Goal: Information Seeking & Learning: Check status

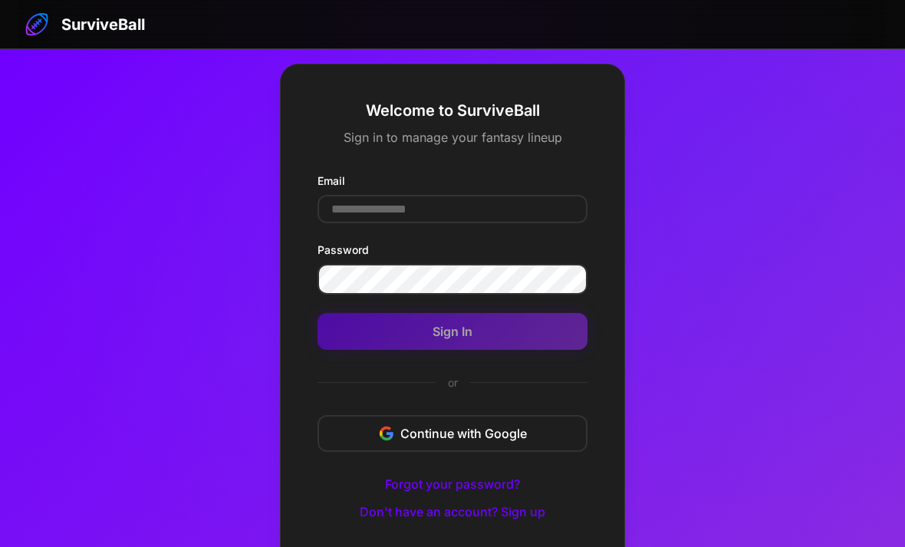
scroll to position [82, 0]
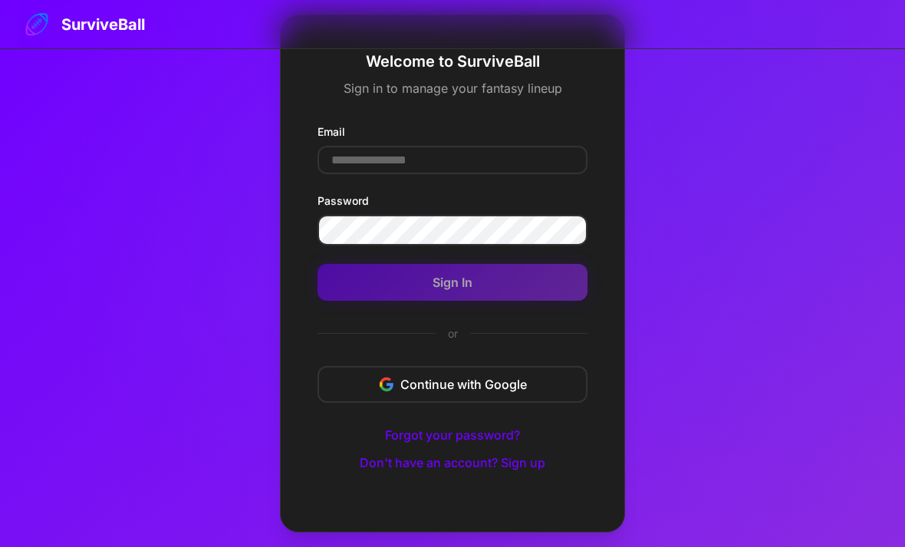
click at [464, 147] on input "Email" at bounding box center [453, 160] width 270 height 28
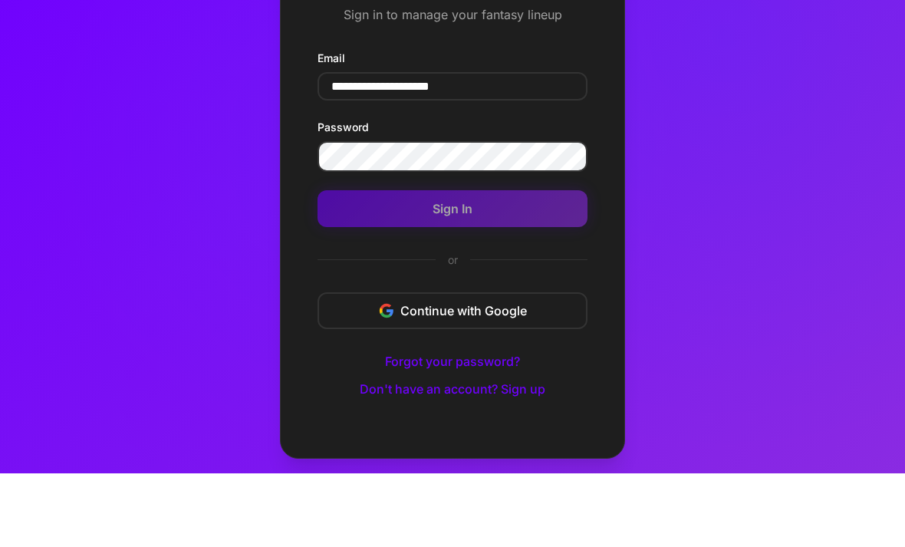
type input "**********"
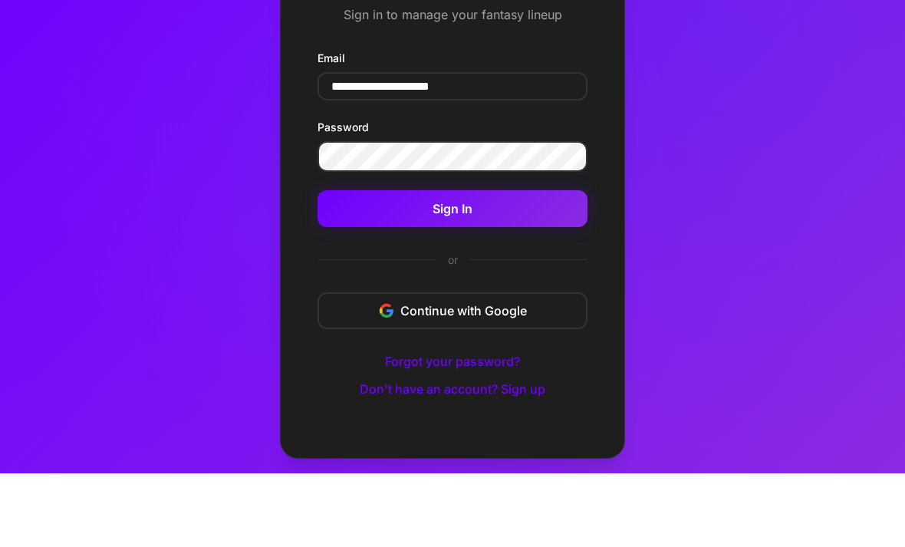
click at [403, 264] on button "Sign In" at bounding box center [453, 282] width 270 height 37
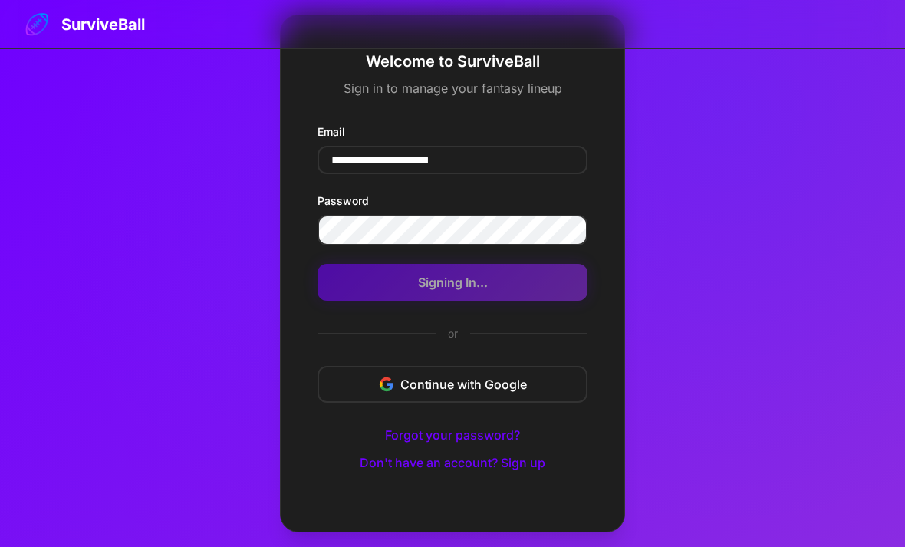
scroll to position [49, 0]
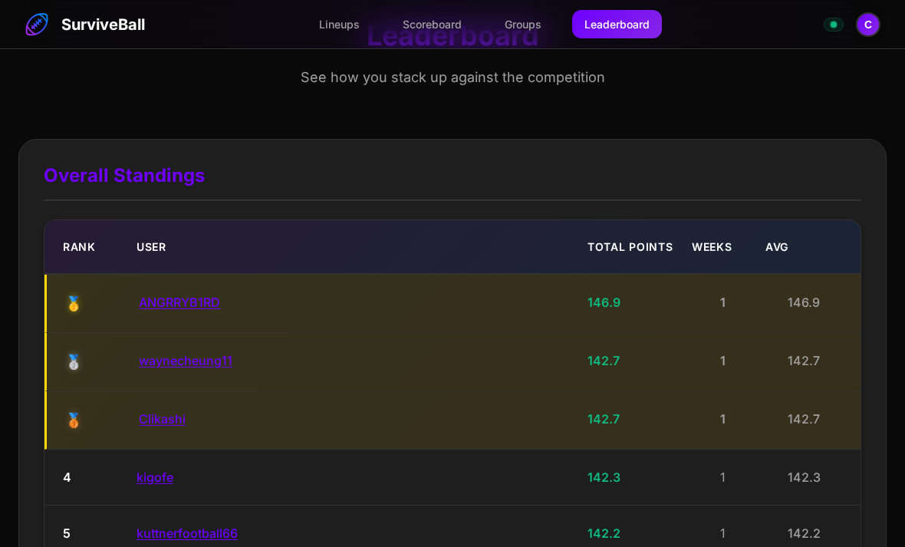
click at [85, 248] on div "Rank" at bounding box center [93, 247] width 61 height 16
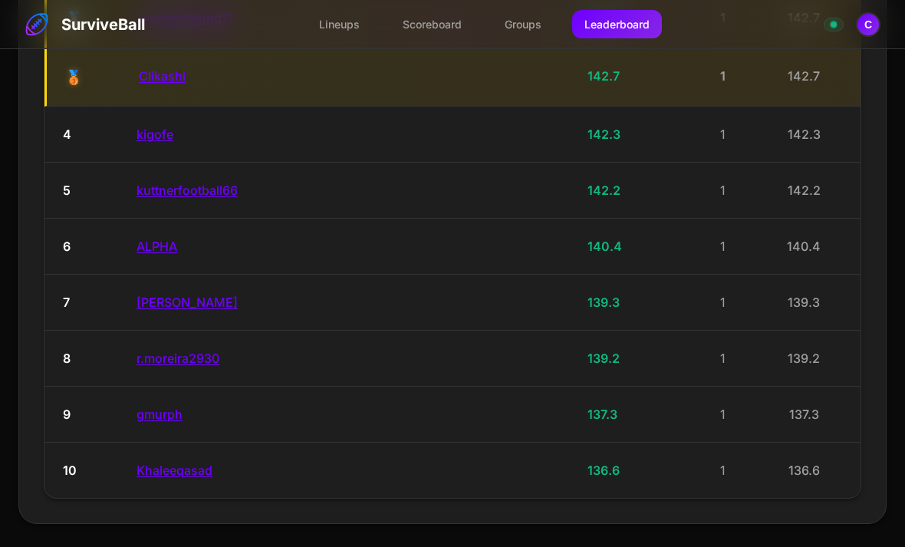
scroll to position [558, 0]
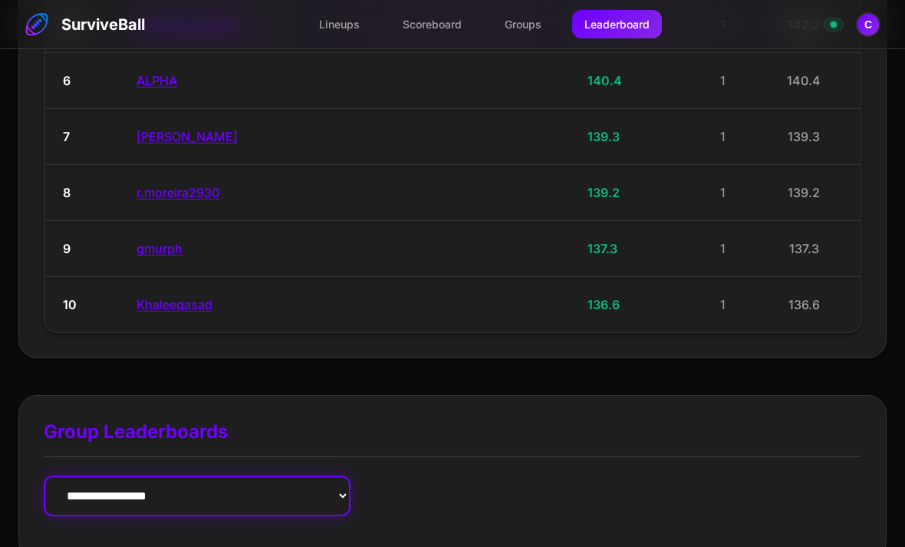
click at [104, 485] on select "**********" at bounding box center [197, 496] width 307 height 41
select select "**********"
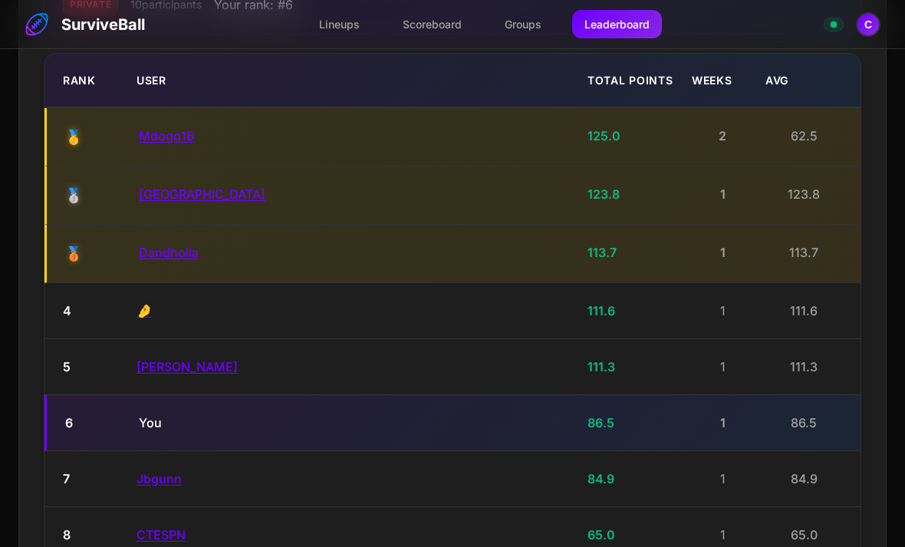
scroll to position [1141, 0]
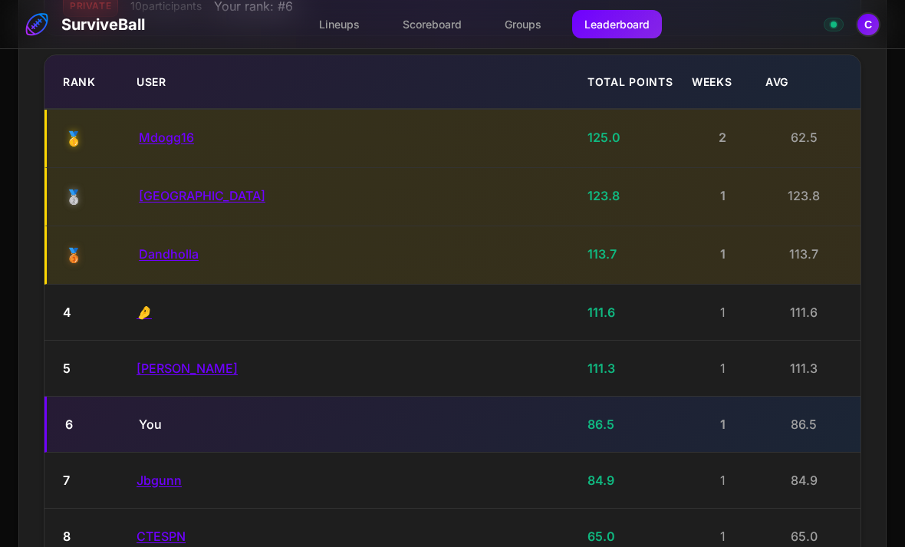
click at [153, 130] on button "Mdogg16" at bounding box center [166, 137] width 55 height 15
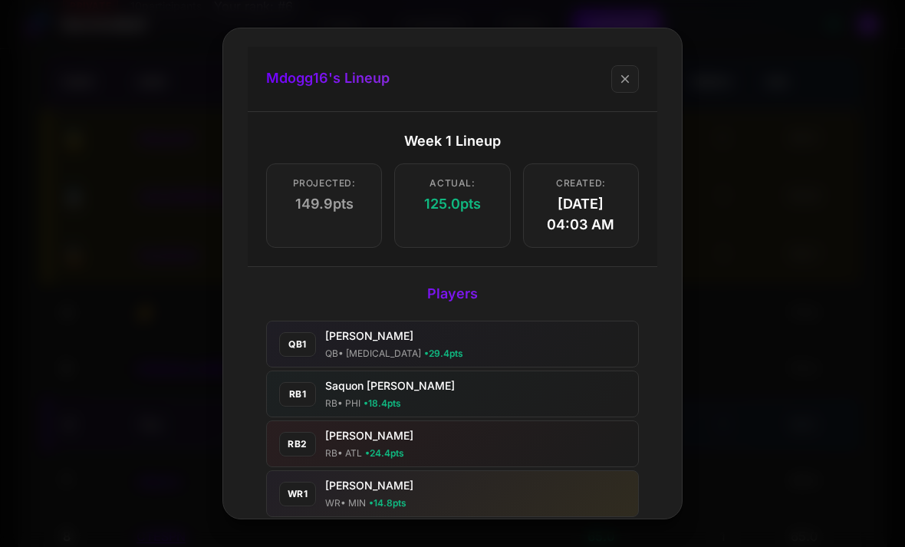
scroll to position [0, 0]
click at [617, 73] on button "close" at bounding box center [625, 79] width 28 height 28
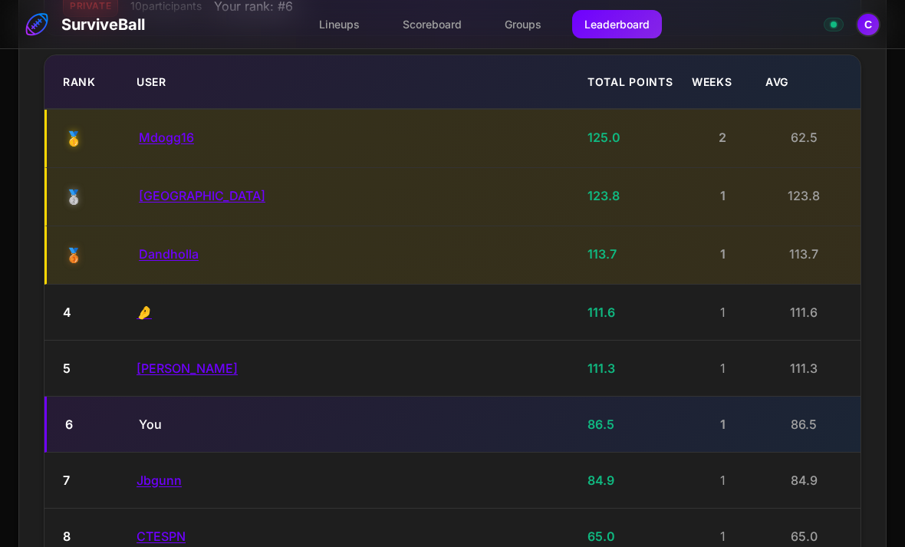
click at [156, 188] on button "[GEOGRAPHIC_DATA]" at bounding box center [202, 195] width 127 height 15
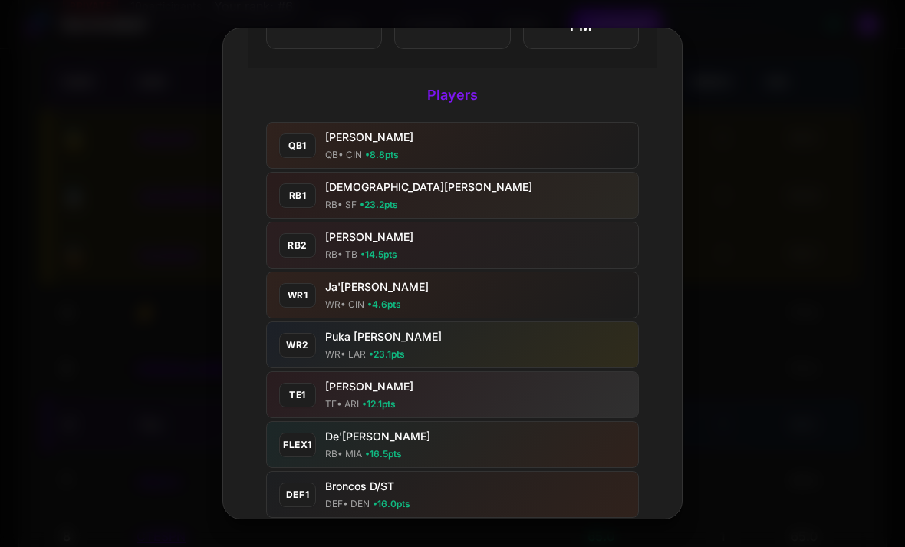
scroll to position [204, 0]
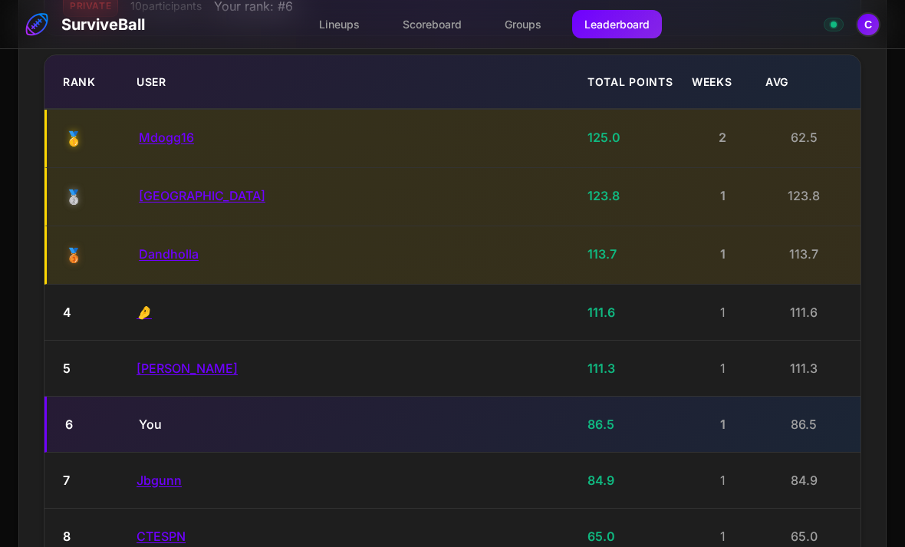
click at [169, 188] on button "[GEOGRAPHIC_DATA]" at bounding box center [202, 195] width 127 height 15
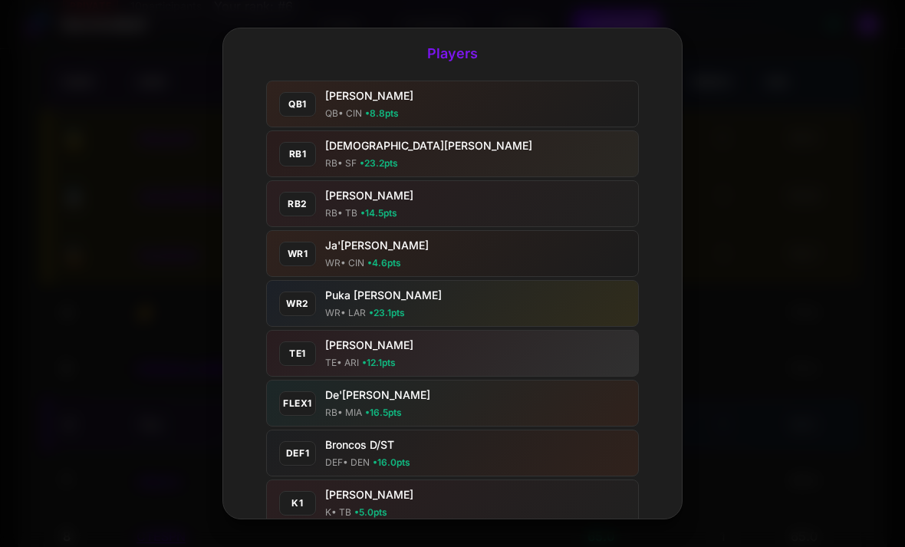
scroll to position [0, 0]
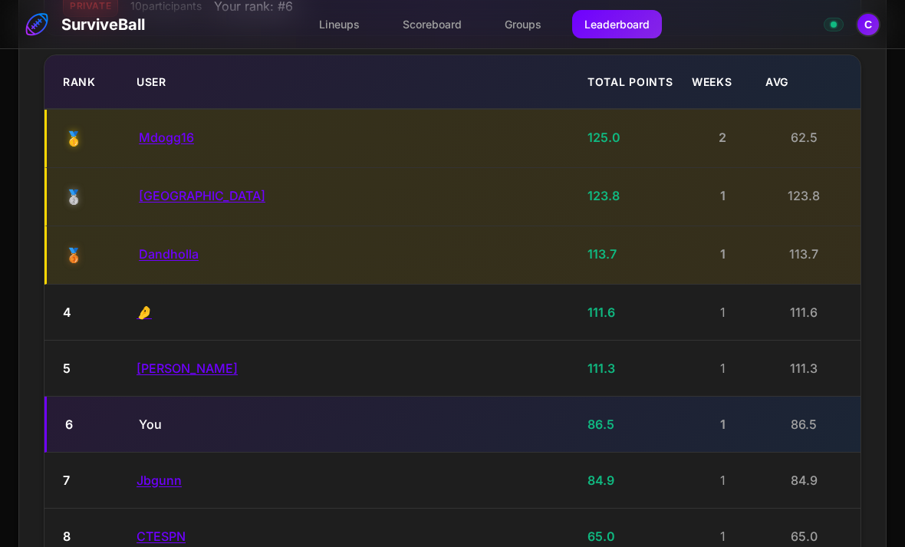
click at [148, 246] on button "Dandholla" at bounding box center [169, 253] width 60 height 15
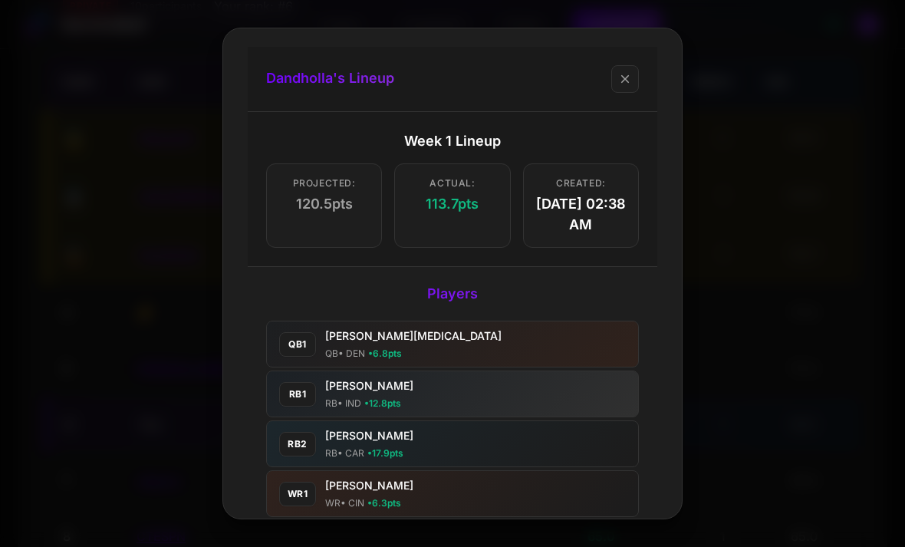
click at [622, 75] on span "close" at bounding box center [625, 79] width 14 height 14
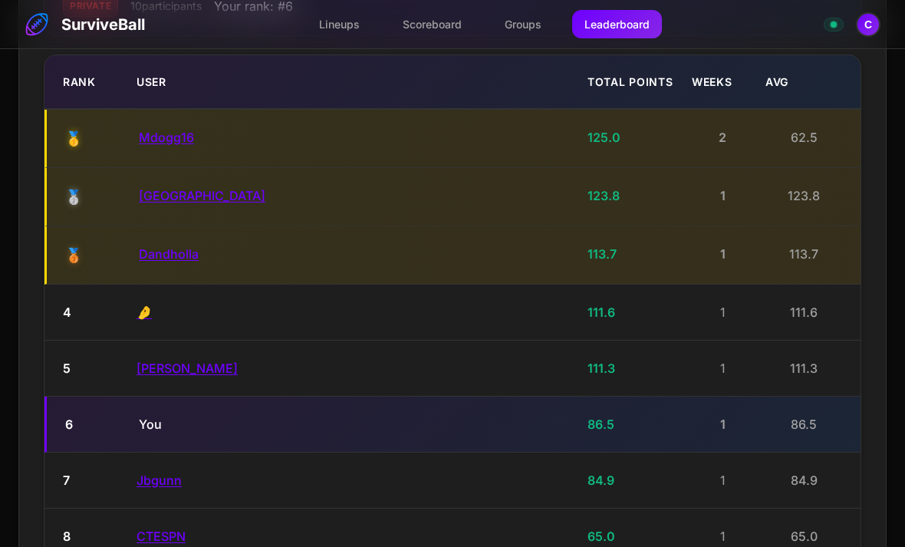
click at [146, 304] on button "🤌" at bounding box center [144, 311] width 15 height 15
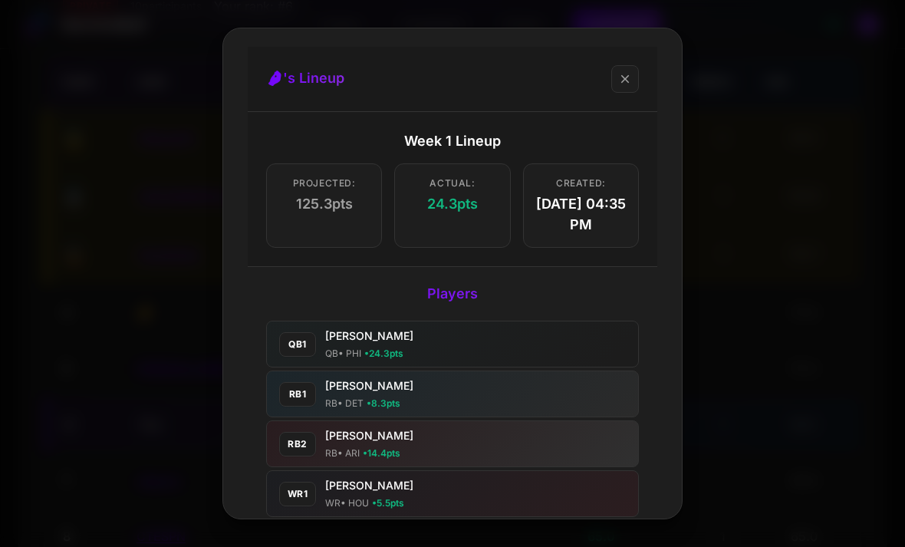
click at [626, 72] on span "close" at bounding box center [625, 79] width 14 height 14
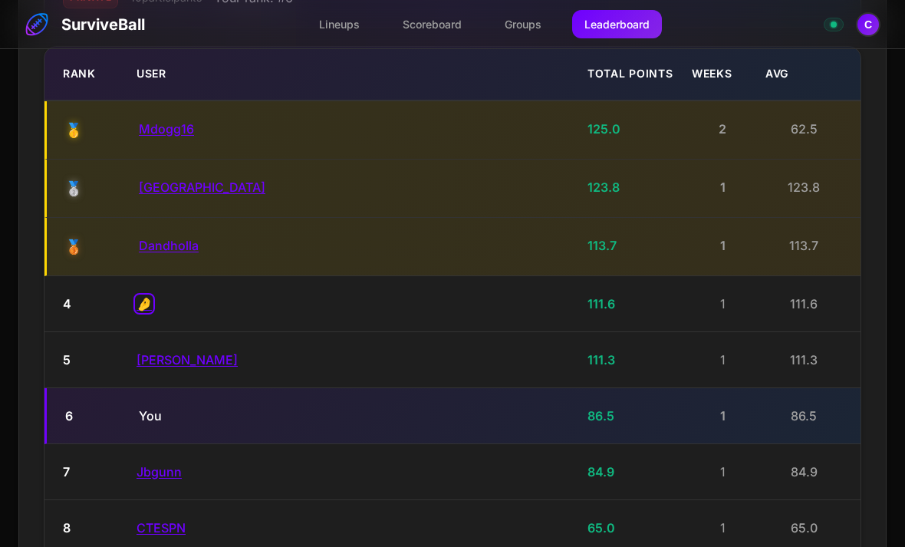
scroll to position [1154, 0]
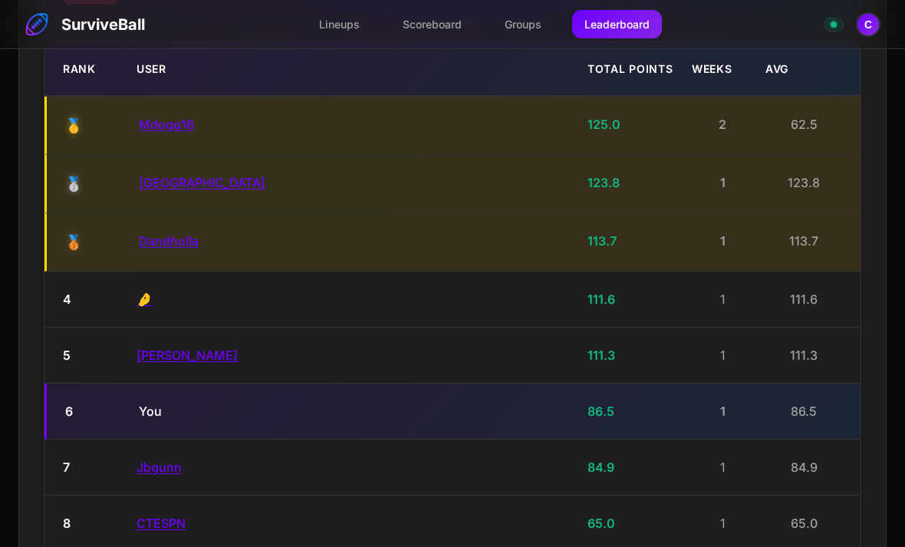
click at [152, 347] on button "[PERSON_NAME]" at bounding box center [187, 354] width 101 height 15
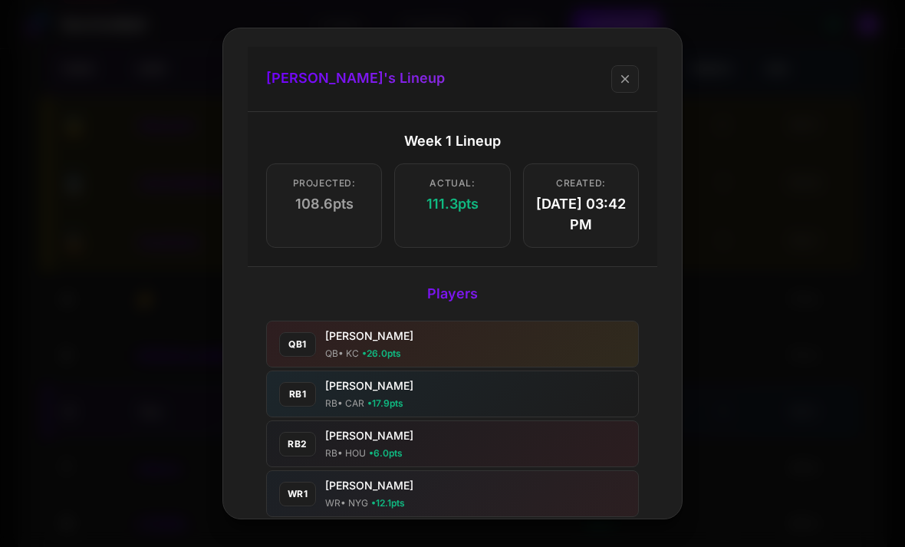
scroll to position [0, 0]
click at [623, 84] on span "close" at bounding box center [625, 79] width 14 height 14
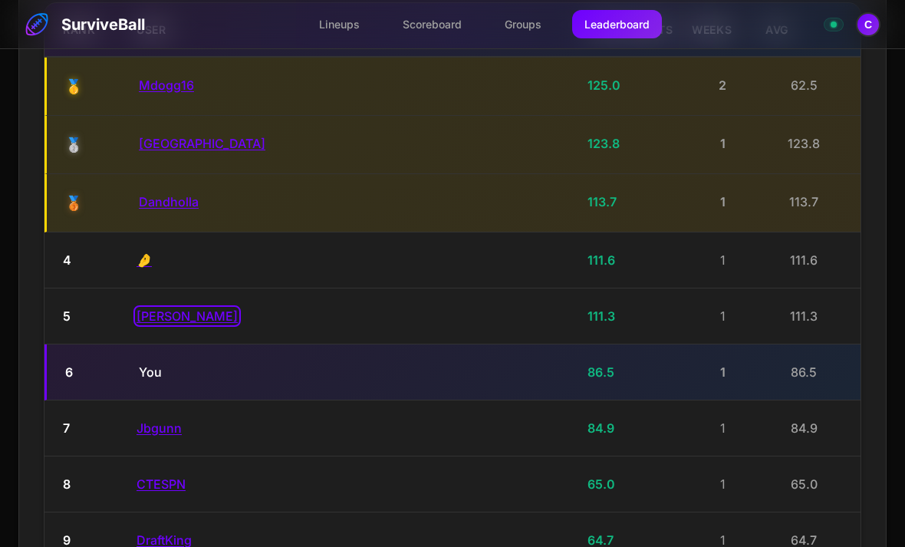
scroll to position [1196, 0]
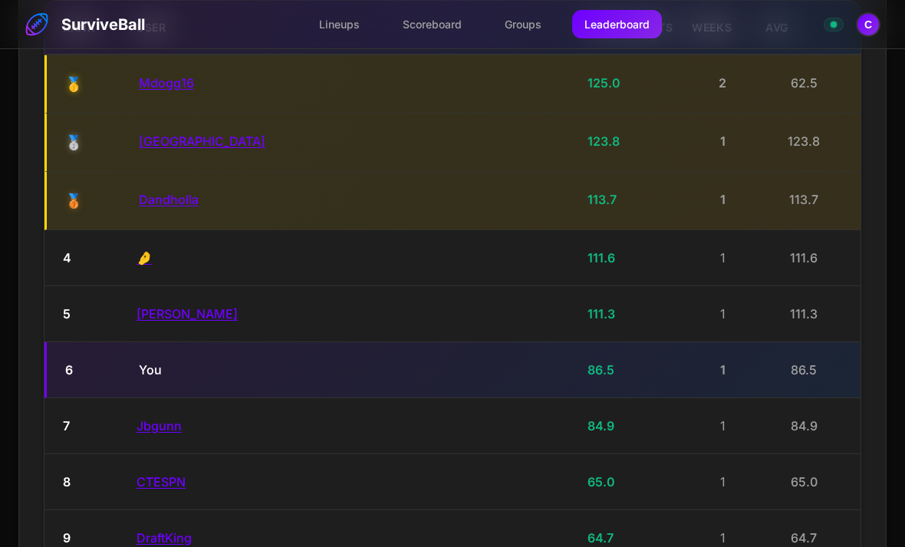
click at [151, 360] on div "You" at bounding box center [357, 369] width 436 height 18
click at [145, 360] on div "You" at bounding box center [357, 369] width 436 height 18
click at [148, 418] on button "Jbgunn" at bounding box center [159, 425] width 45 height 15
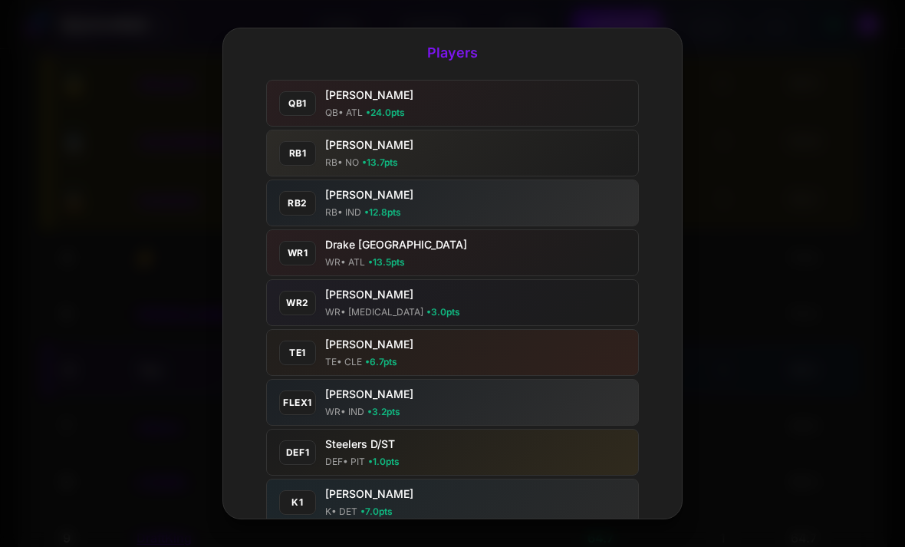
scroll to position [240, 0]
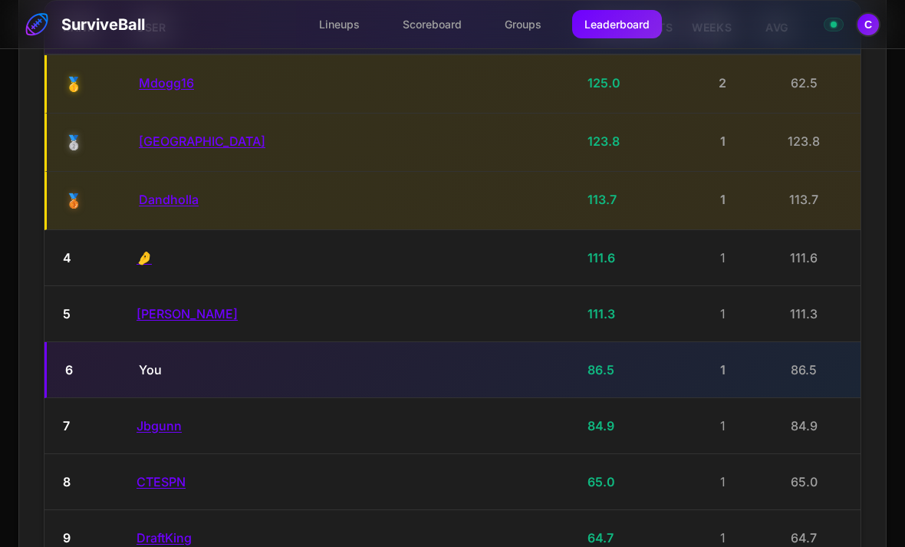
click at [601, 360] on div "86.5" at bounding box center [634, 369] width 92 height 18
click at [151, 474] on button "CTESPN" at bounding box center [161, 481] width 49 height 15
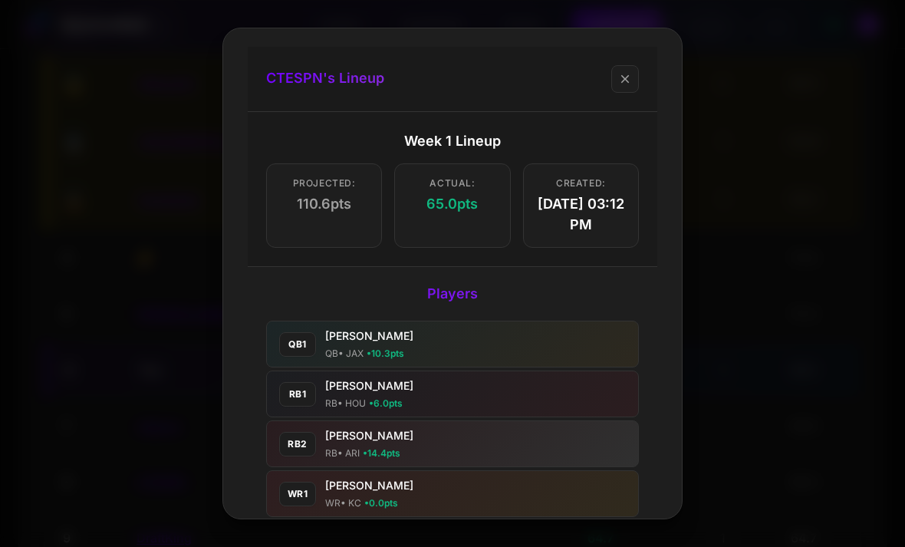
scroll to position [0, 0]
click at [617, 83] on button "close" at bounding box center [625, 79] width 28 height 28
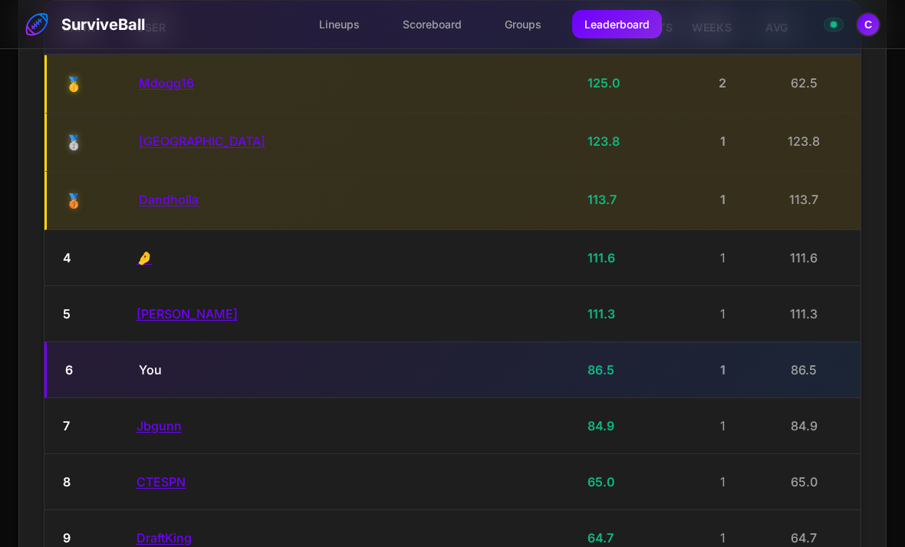
click at [160, 530] on button "DraftKing" at bounding box center [164, 537] width 55 height 15
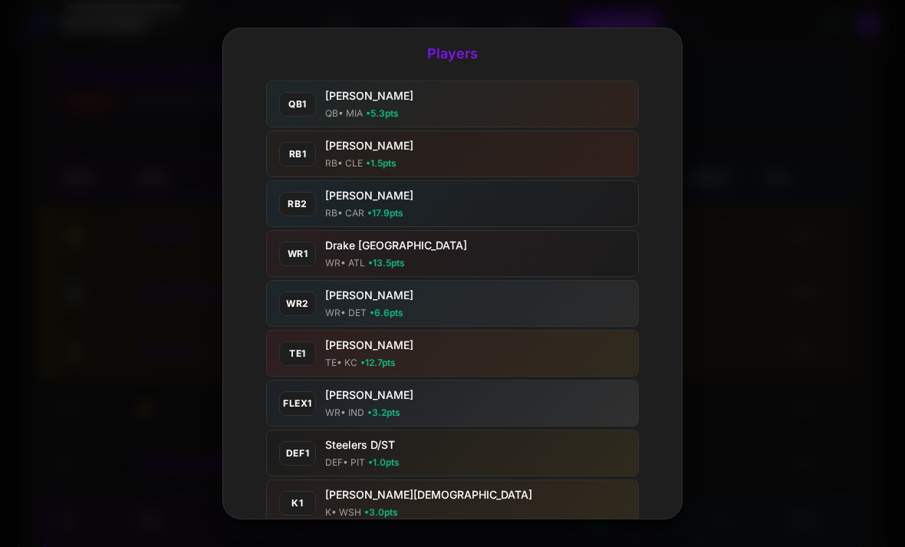
scroll to position [1196, 0]
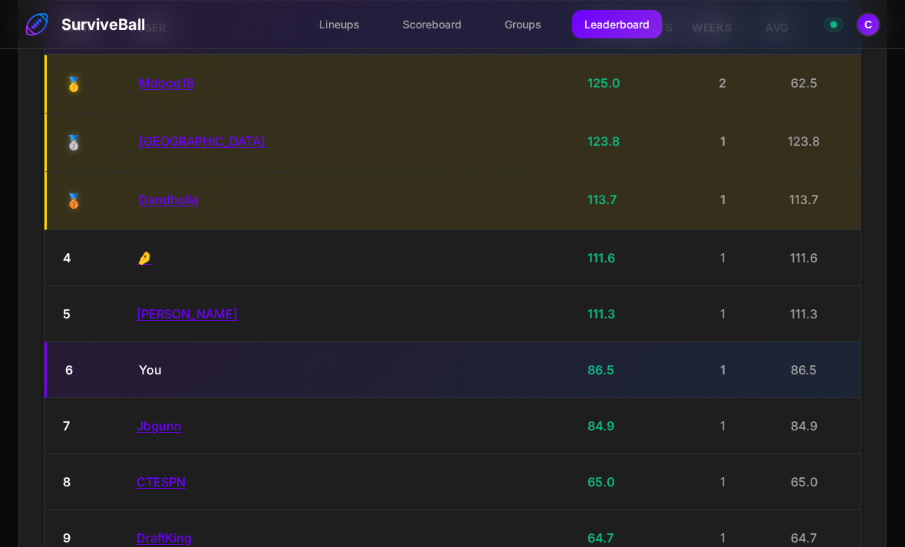
click at [158, 530] on button "DraftKing" at bounding box center [164, 537] width 55 height 15
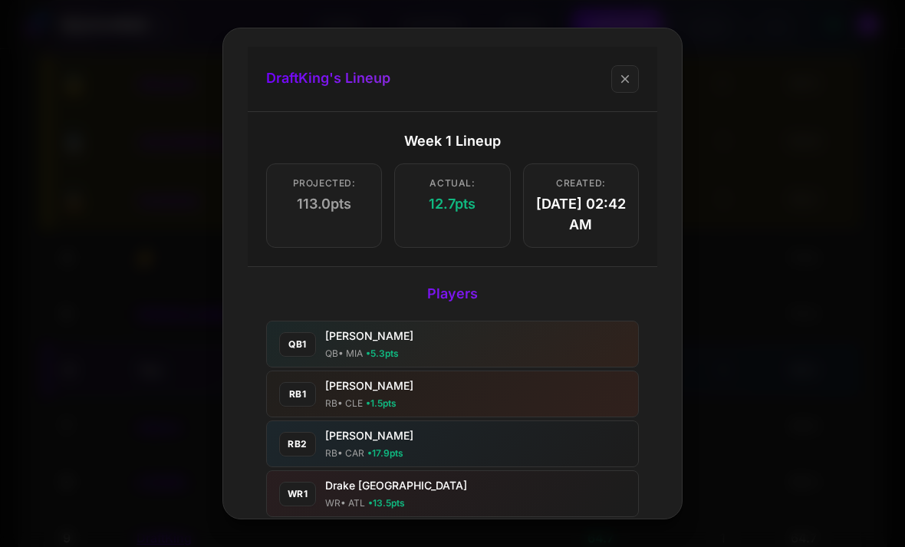
scroll to position [0, 0]
click at [630, 72] on span "close" at bounding box center [625, 79] width 14 height 14
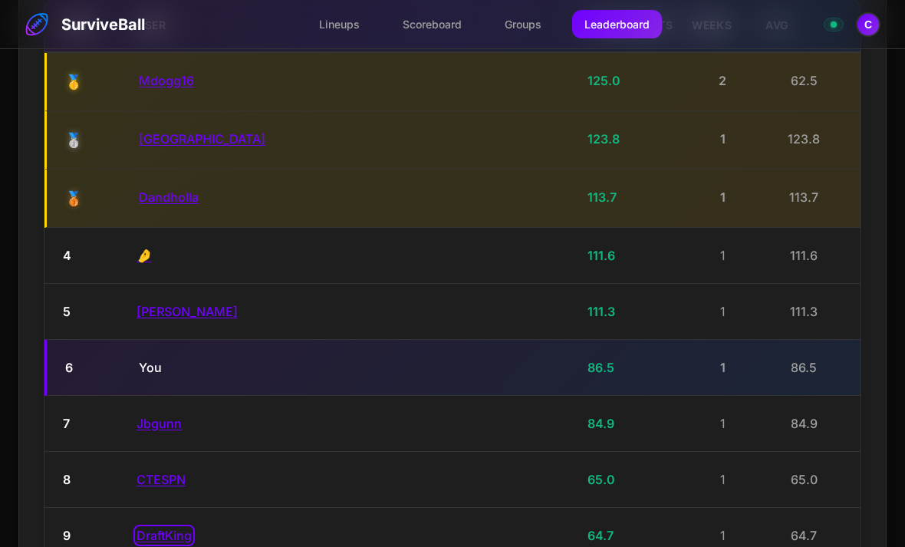
scroll to position [1283, 0]
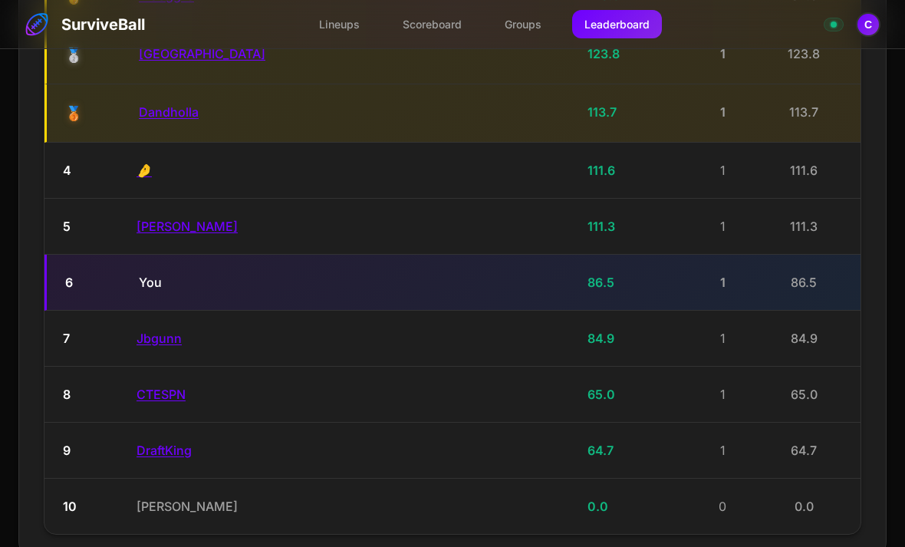
click at [163, 497] on div "[PERSON_NAME]" at bounding box center [356, 506] width 439 height 18
click at [146, 273] on div "You" at bounding box center [357, 282] width 436 height 18
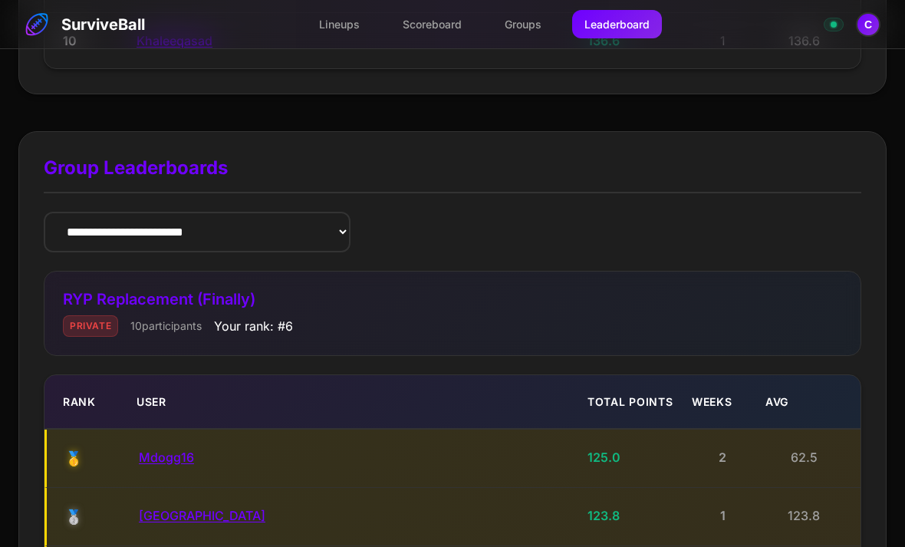
scroll to position [818, 0]
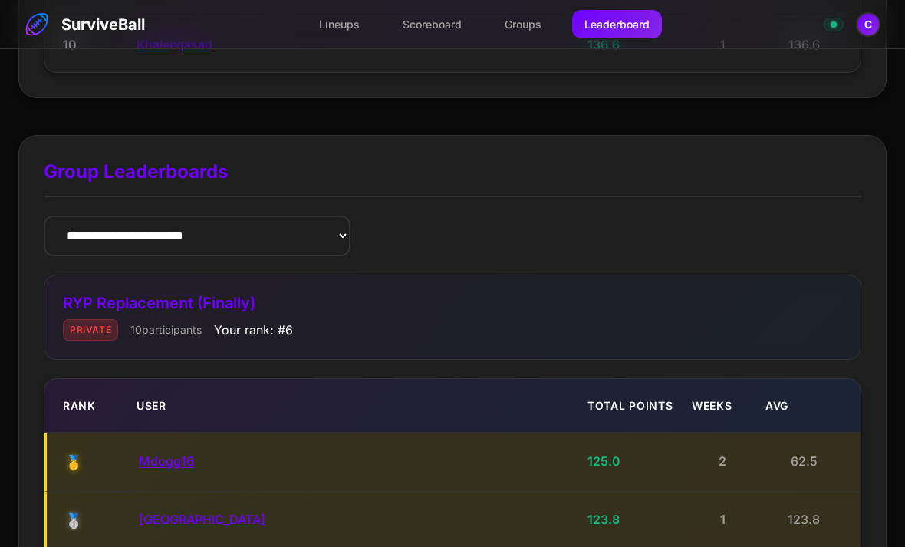
click at [332, 22] on link "Lineups" at bounding box center [339, 24] width 65 height 28
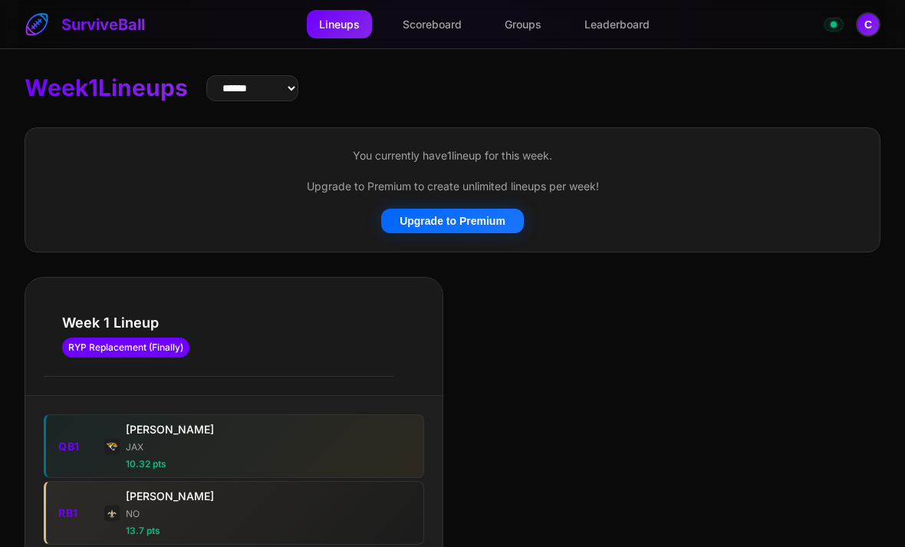
click at [634, 35] on link "Leaderboard" at bounding box center [617, 24] width 90 height 28
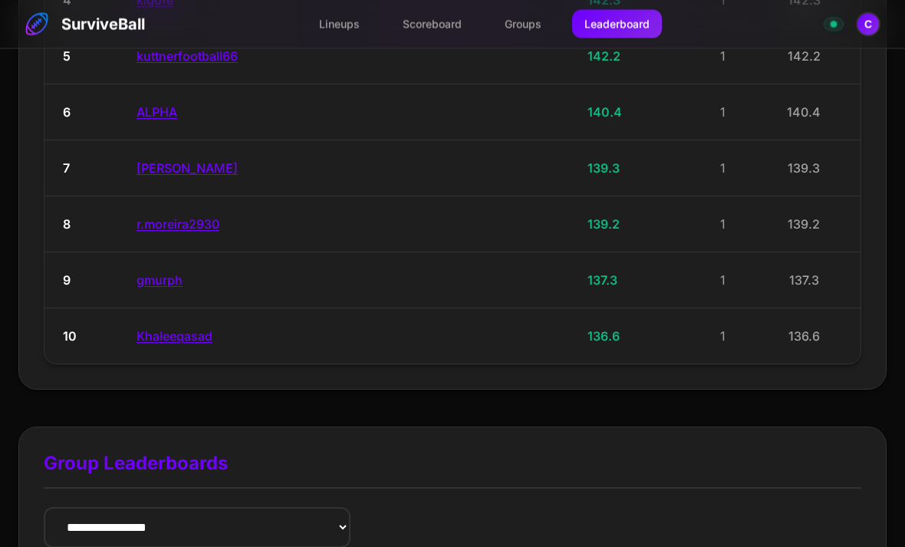
scroll to position [558, 0]
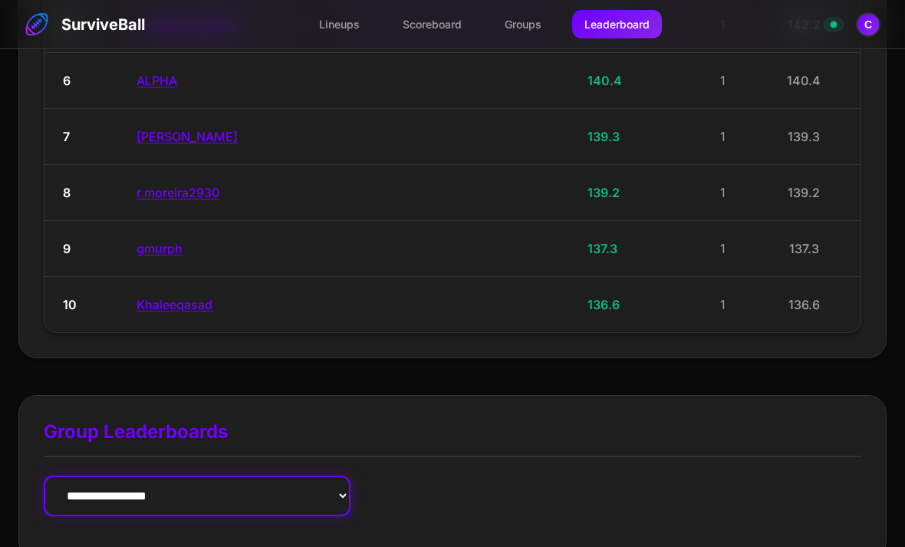
click at [125, 489] on select "**********" at bounding box center [197, 496] width 307 height 41
select select "**********"
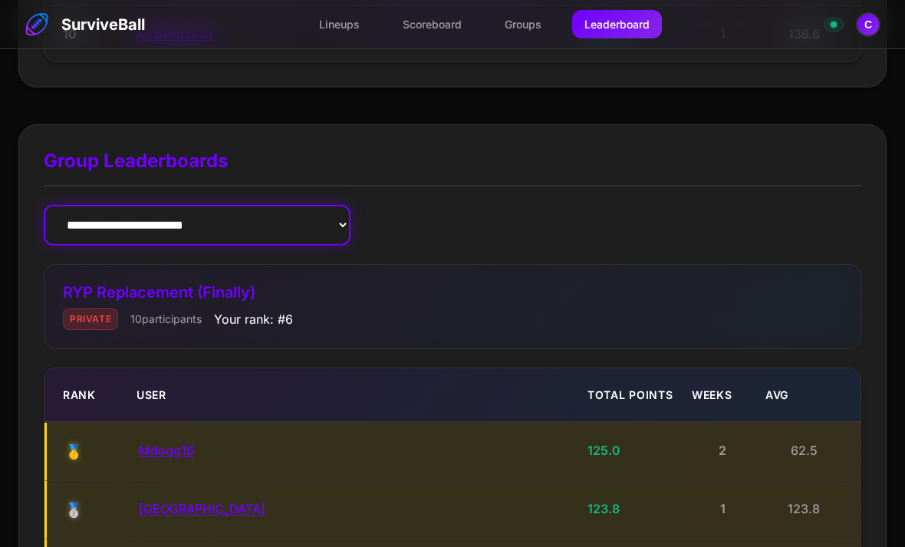
scroll to position [825, 0]
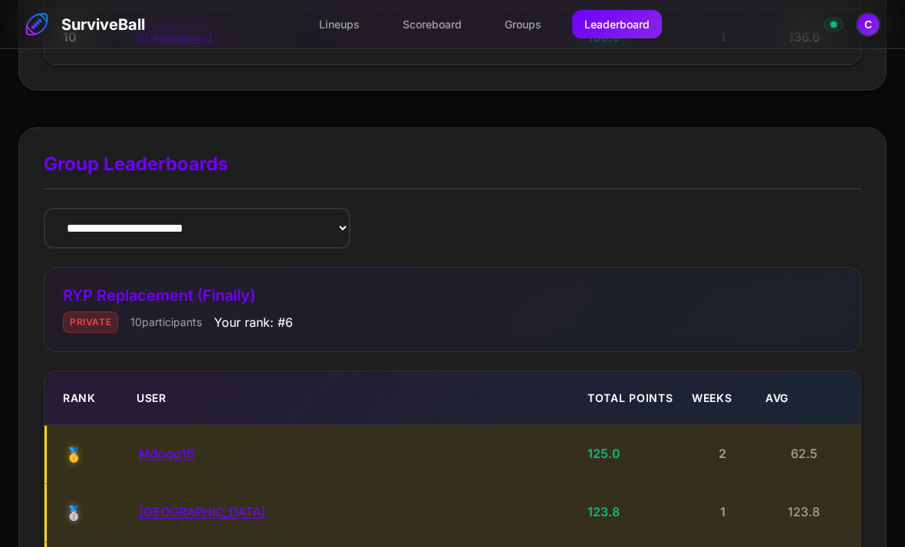
click at [865, 25] on button "C" at bounding box center [868, 24] width 25 height 25
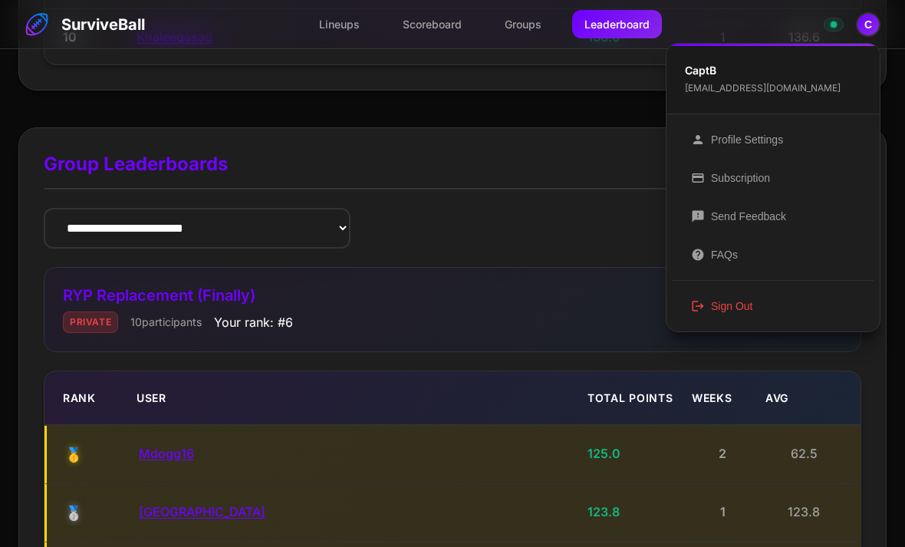
click at [739, 311] on button "logout Sign Out" at bounding box center [773, 306] width 201 height 38
